Goal: Navigation & Orientation: Find specific page/section

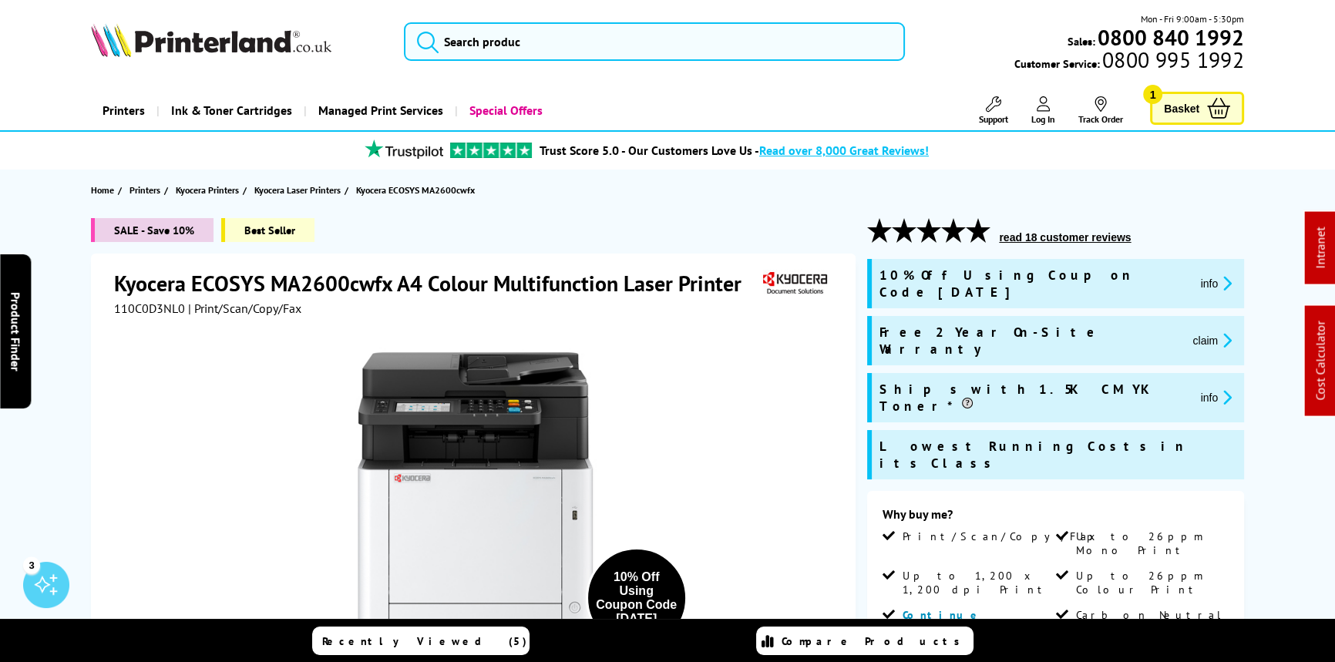
click at [813, 276] on img at bounding box center [794, 283] width 71 height 29
